Goal: Transaction & Acquisition: Purchase product/service

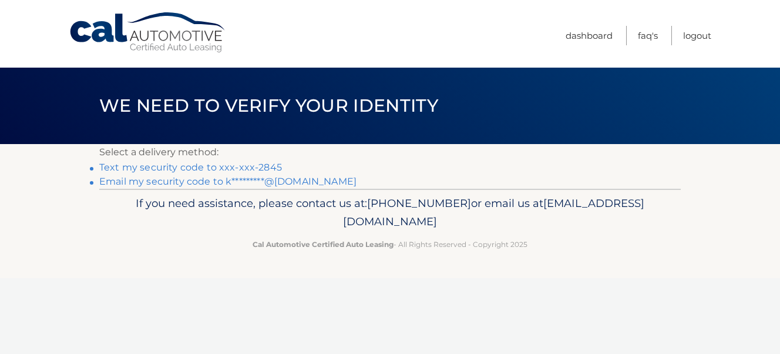
click at [188, 167] on link "Text my security code to xxx-xxx-2845" at bounding box center [190, 167] width 183 height 11
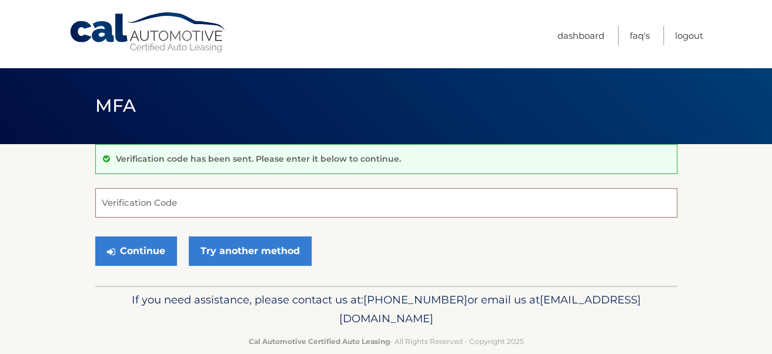
click at [165, 195] on input "Verification Code" at bounding box center [386, 202] width 582 height 29
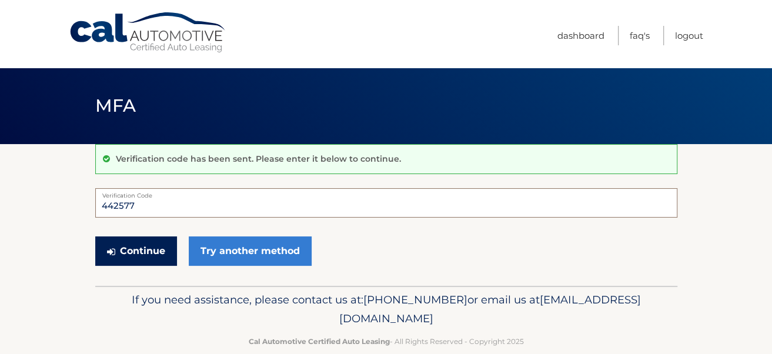
type input "442577"
click at [140, 243] on button "Continue" at bounding box center [136, 250] width 82 height 29
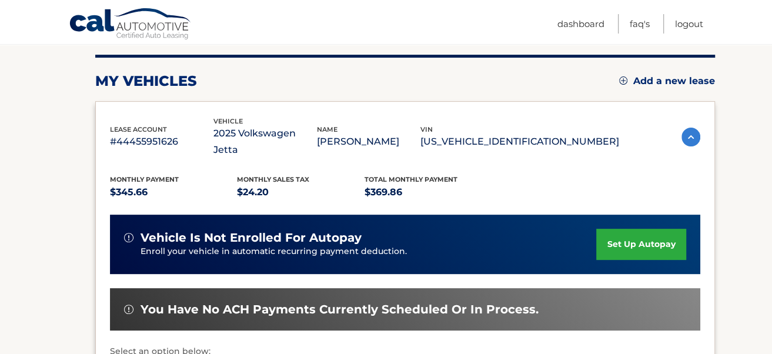
scroll to position [279, 0]
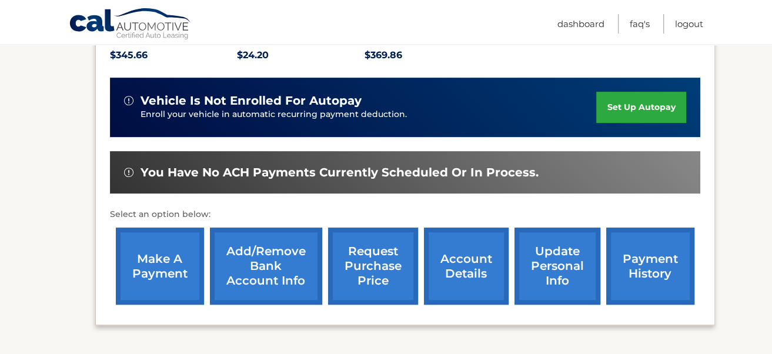
click at [140, 253] on link "make a payment" at bounding box center [160, 265] width 88 height 77
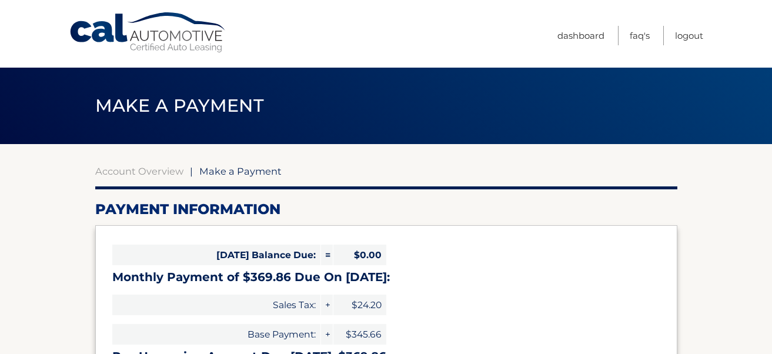
select select "Y2Y0NjYxNWEtMzI2ZS00NTVjLTk5OGQtZDdjNTgyMmQ2OGEz"
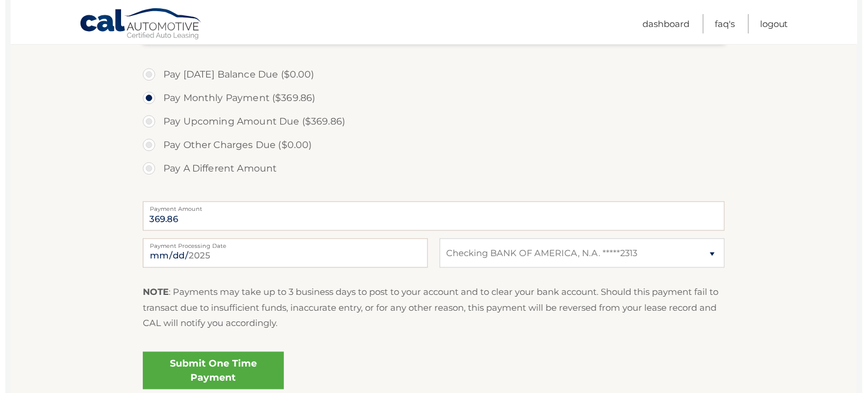
scroll to position [342, 0]
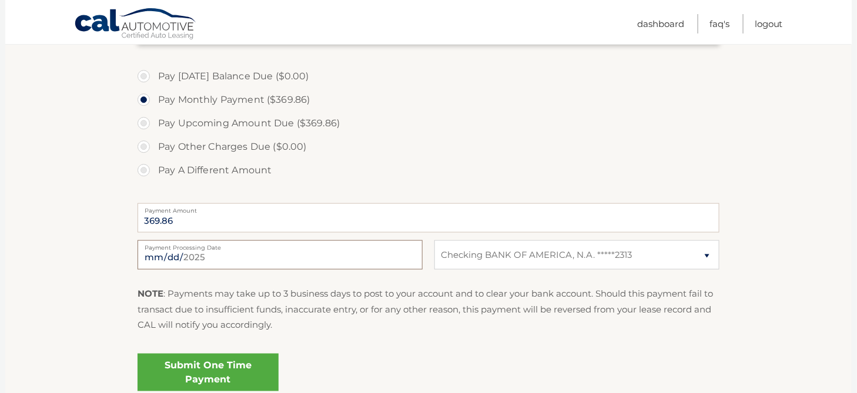
click at [378, 251] on input "2025-09-24" at bounding box center [280, 254] width 285 height 29
type input "2025-10-15"
click at [187, 353] on link "Submit One Time Payment" at bounding box center [208, 373] width 141 height 38
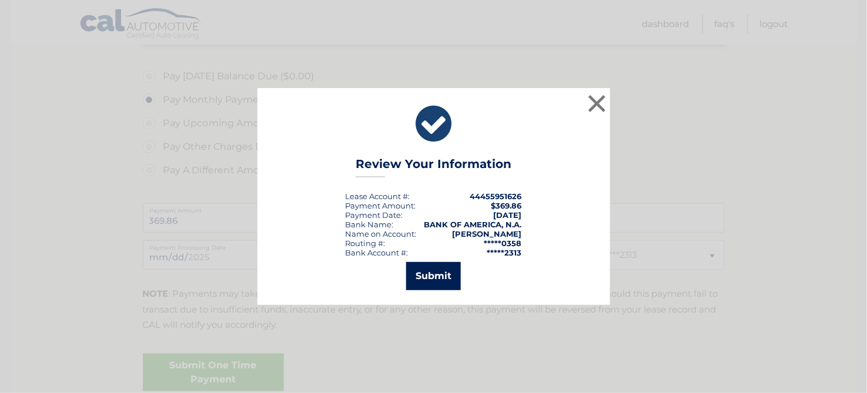
click at [433, 277] on button "Submit" at bounding box center [433, 276] width 55 height 28
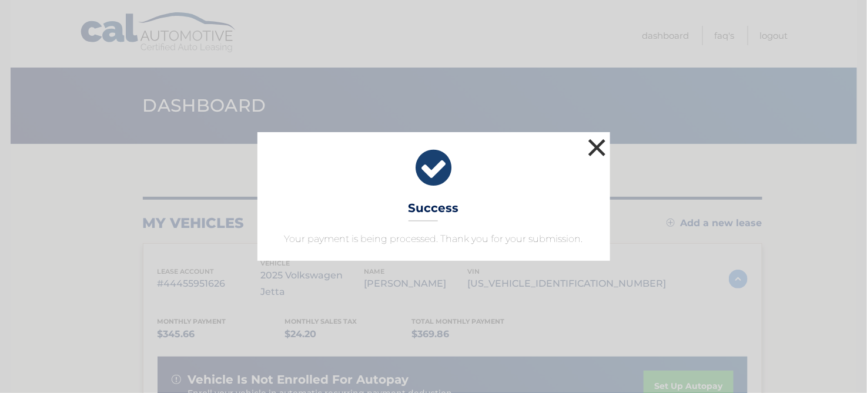
click at [598, 145] on button "×" at bounding box center [597, 148] width 24 height 24
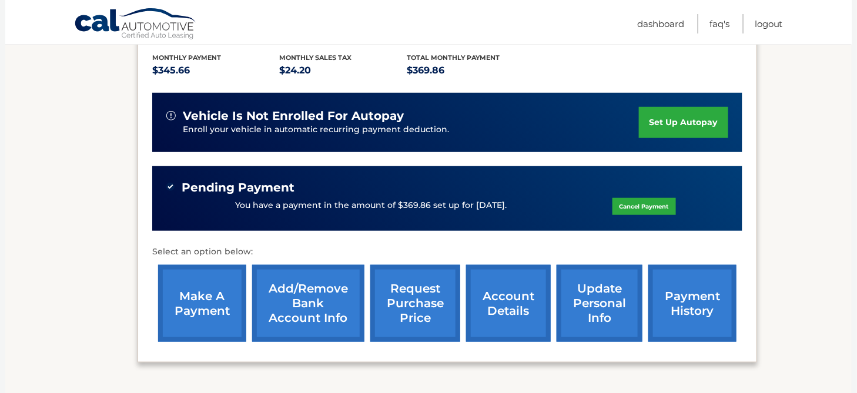
scroll to position [270, 0]
